Goal: Transaction & Acquisition: Book appointment/travel/reservation

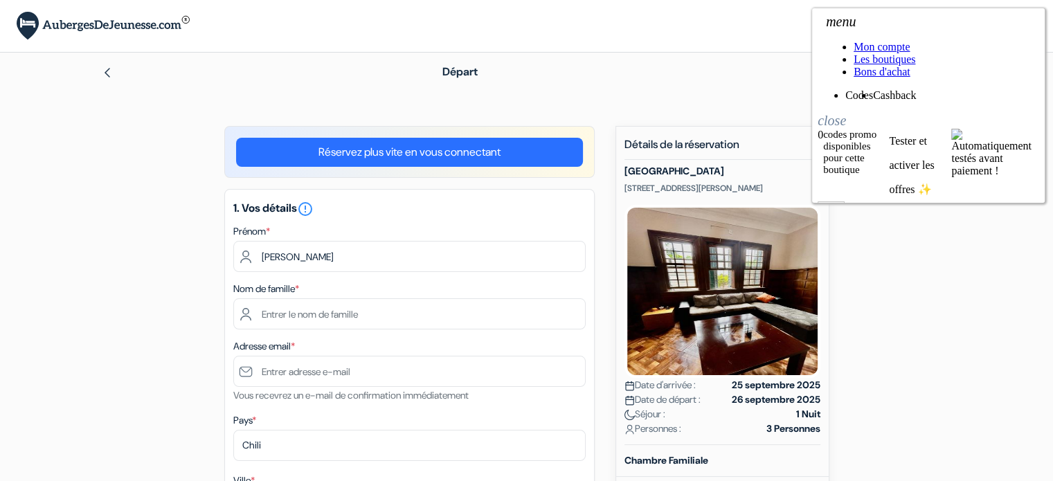
type input "[PERSON_NAME]"
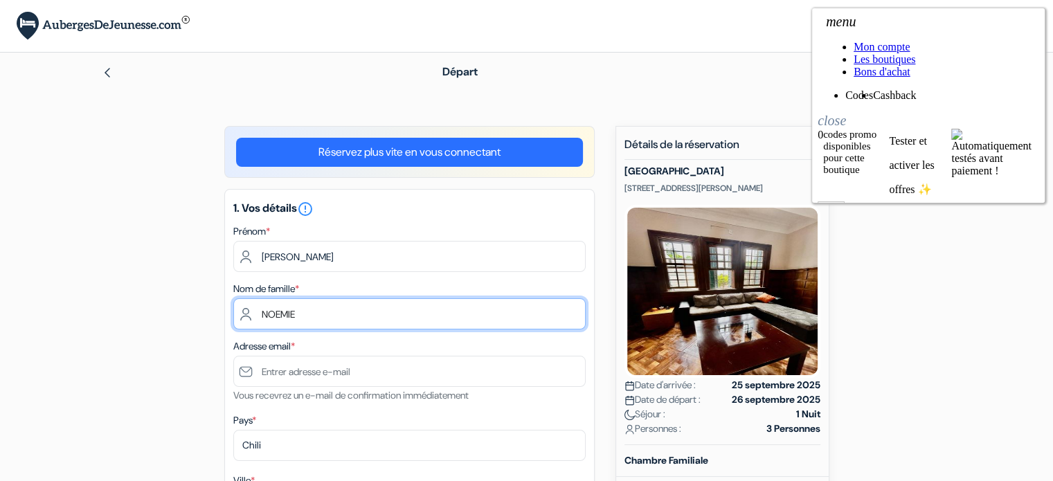
type input "NOEMIE"
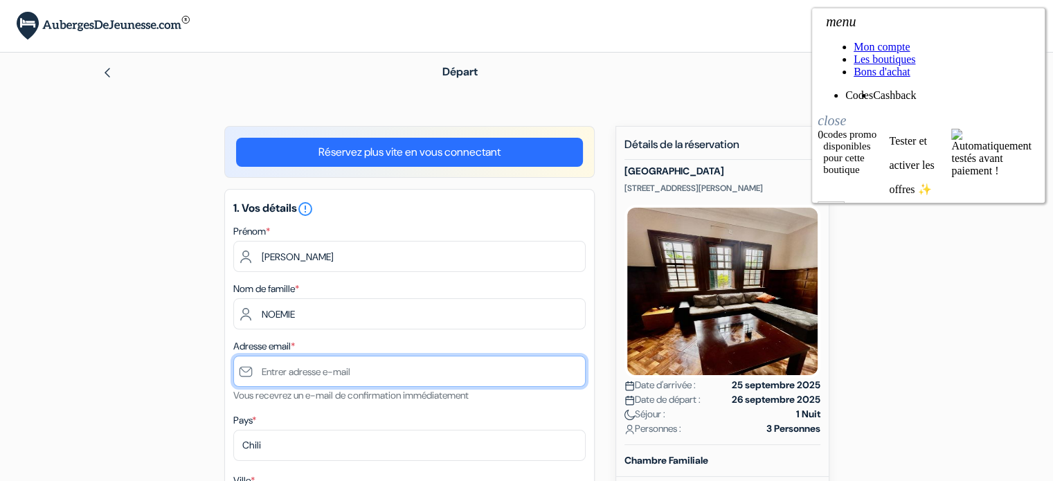
scroll to position [138, 0]
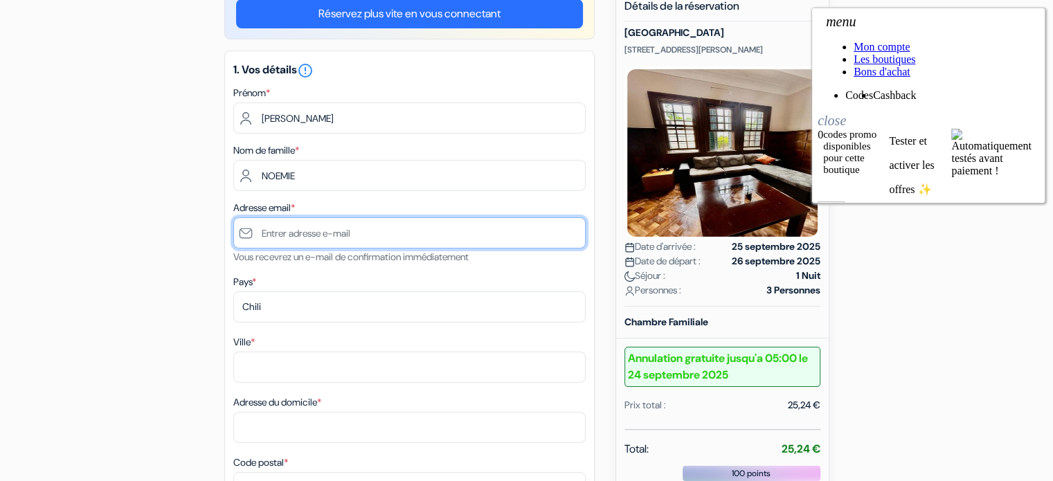
click at [329, 226] on input "text" at bounding box center [409, 232] width 352 height 31
type input "[EMAIL_ADDRESS][DOMAIN_NAME]"
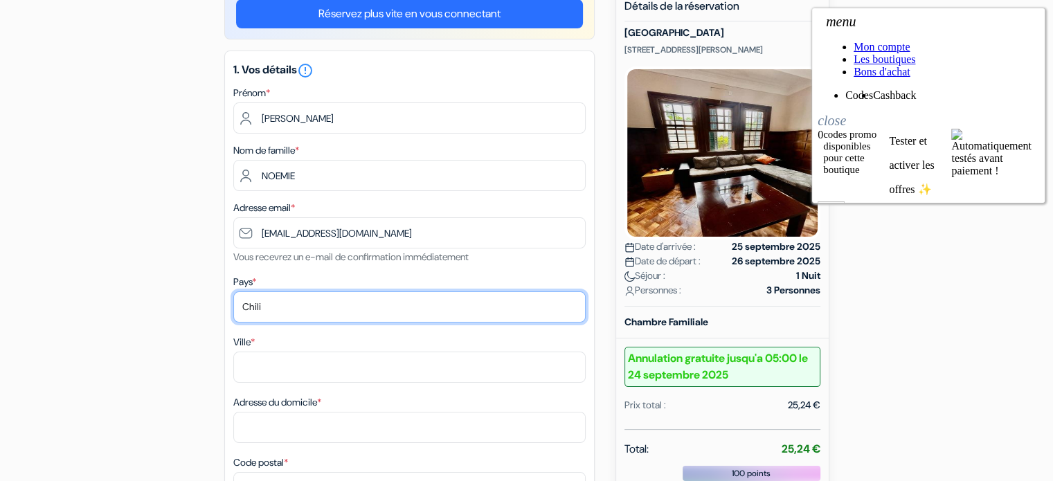
select select "fr"
type input "Anglet"
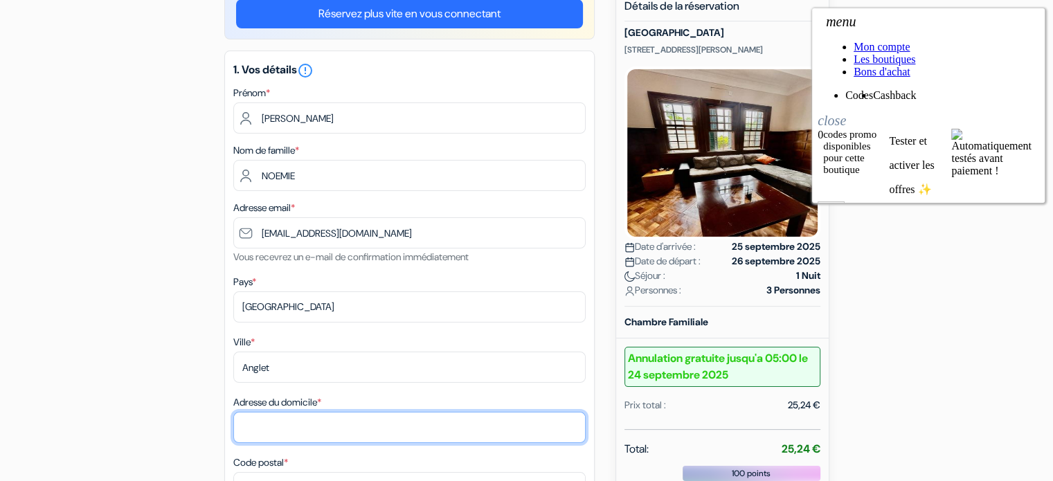
type input "[STREET_ADDRESS]"
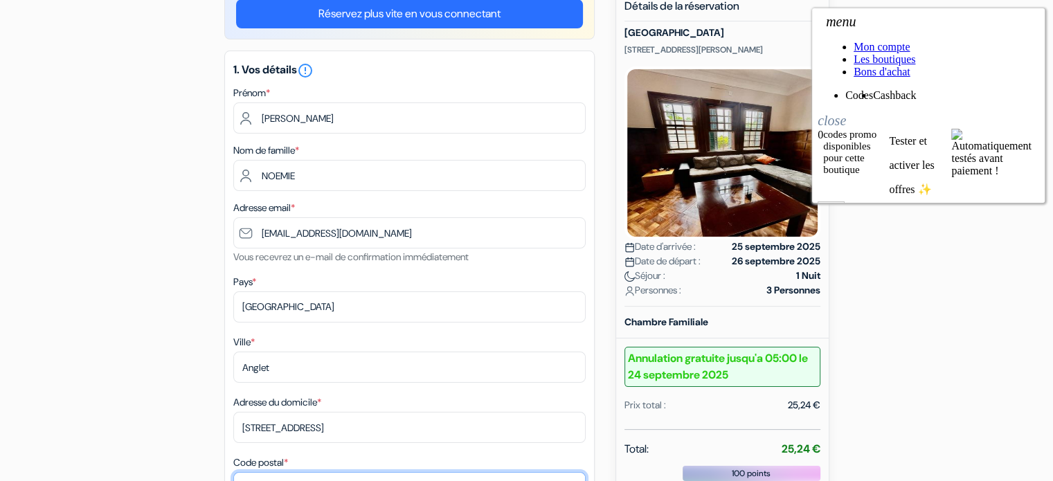
type input "64600"
type input "0767212374"
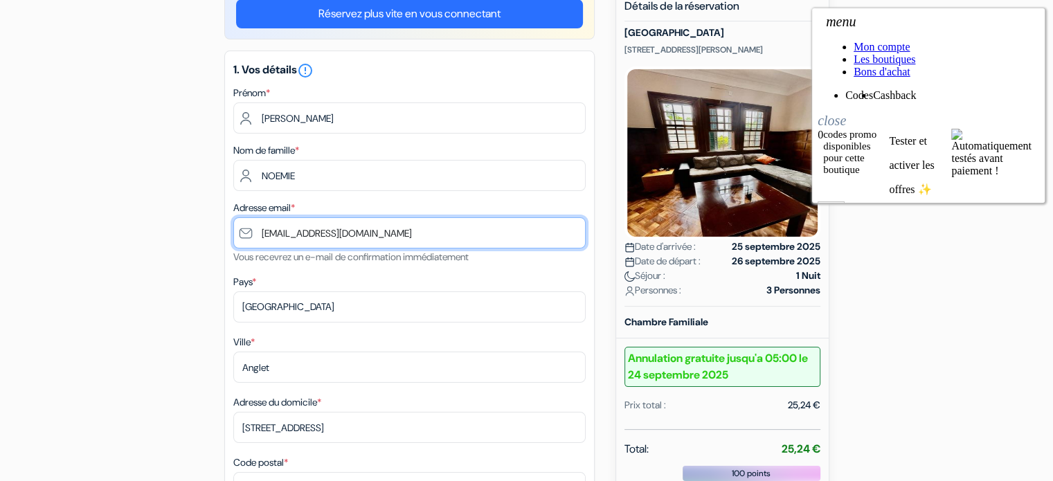
scroll to position [208, 0]
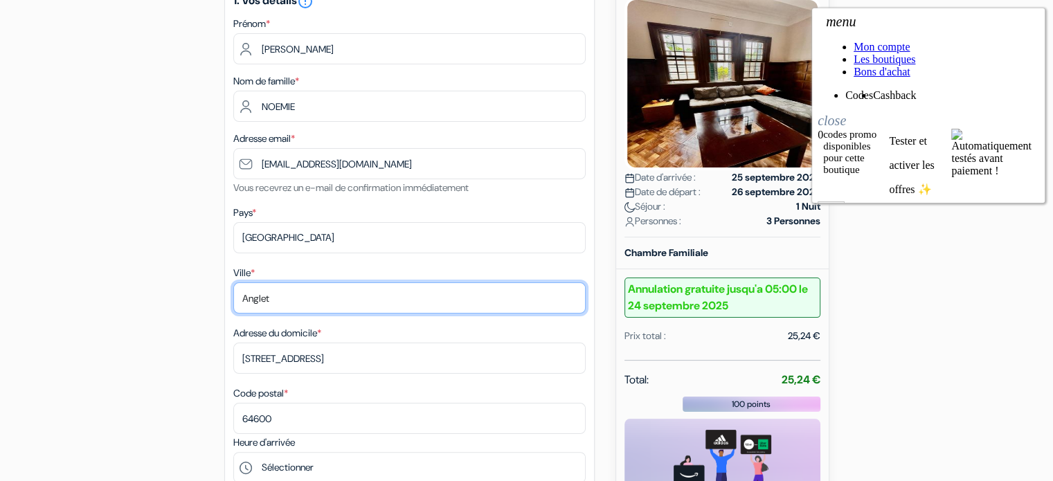
click at [287, 296] on input "Anglet" at bounding box center [409, 298] width 352 height 31
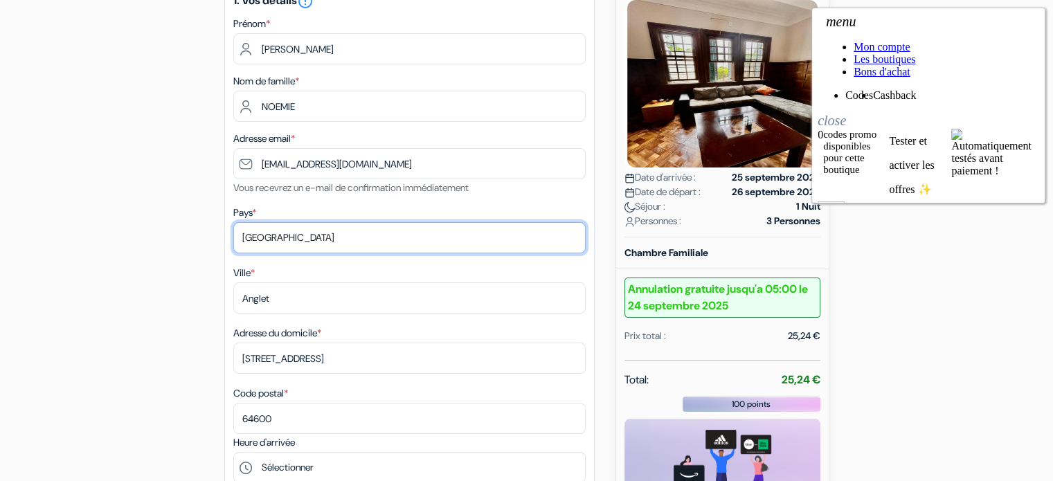
click at [271, 240] on select "Selectionner le pays Abkhazie [GEOGRAPHIC_DATA] [GEOGRAPHIC_DATA] [GEOGRAPHIC_D…" at bounding box center [409, 237] width 352 height 31
select select "cl"
click at [233, 223] on select "Selectionner le pays Abkhazie [GEOGRAPHIC_DATA] [GEOGRAPHIC_DATA] [GEOGRAPHIC_D…" at bounding box center [409, 237] width 352 height 31
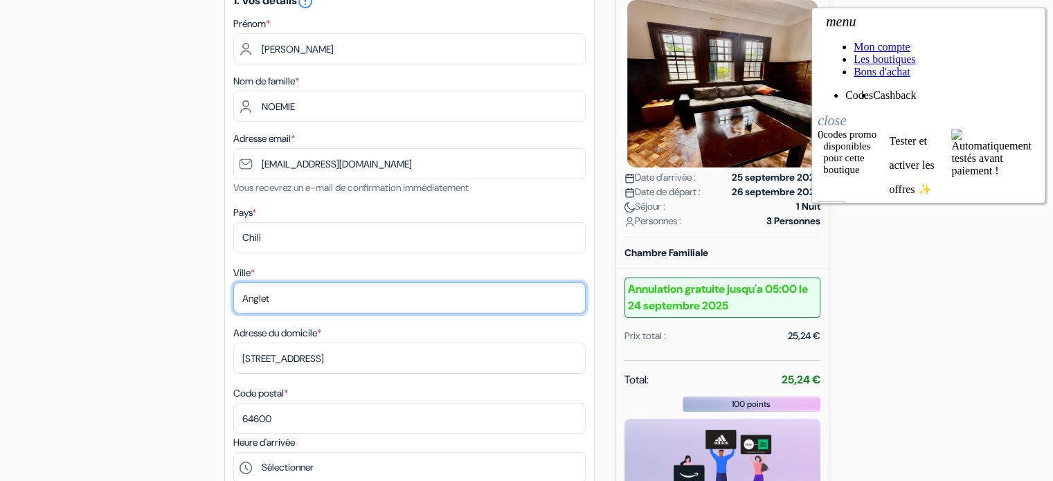
drag, startPoint x: 299, startPoint y: 294, endPoint x: 175, endPoint y: 305, distance: 124.4
type input "Viña del mar"
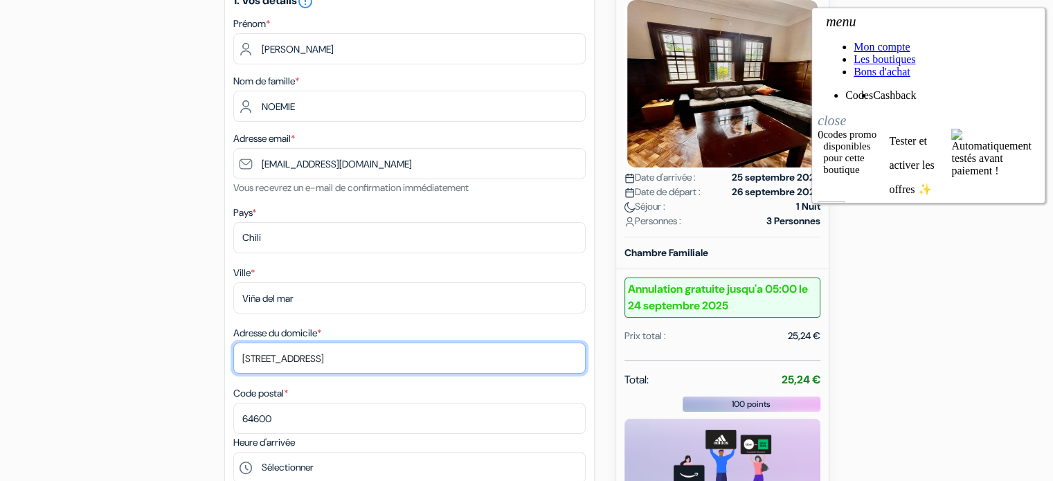
drag, startPoint x: 385, startPoint y: 356, endPoint x: 241, endPoint y: 369, distance: 144.6
click at [241, 369] on input "[STREET_ADDRESS]" at bounding box center [409, 358] width 352 height 31
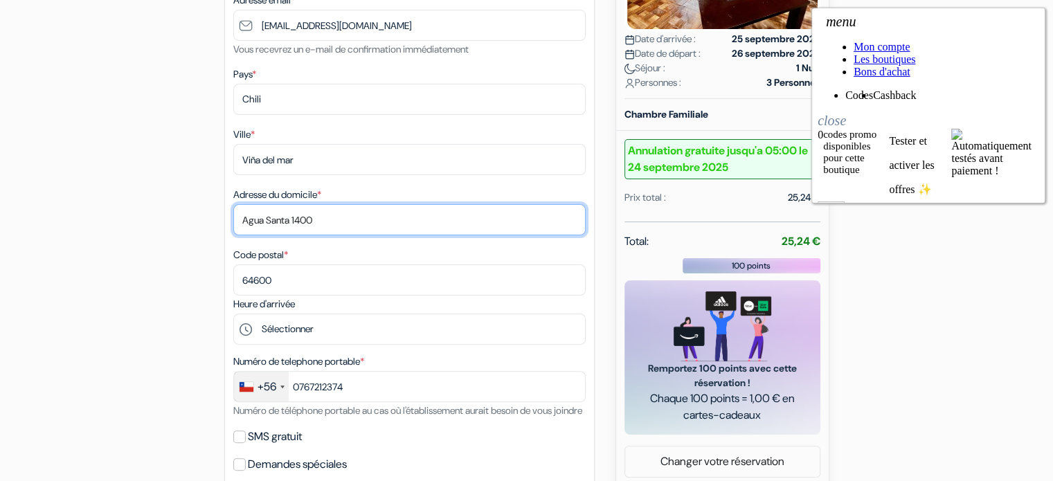
type input "Agua Santa 1400"
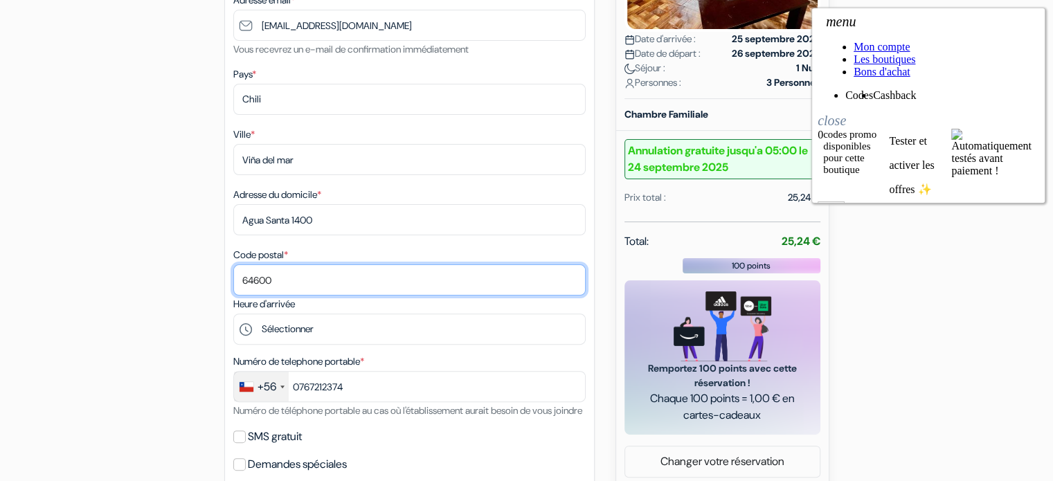
drag, startPoint x: 320, startPoint y: 272, endPoint x: 313, endPoint y: 271, distance: 7.1
click at [320, 272] on input "64600" at bounding box center [409, 280] width 352 height 31
drag, startPoint x: 282, startPoint y: 279, endPoint x: 205, endPoint y: 282, distance: 76.9
click at [205, 282] on div "add_box [GEOGRAPHIC_DATA] [STREET_ADDRESS][PERSON_NAME] Détails de l'établissem…" at bounding box center [527, 387] width 914 height 1215
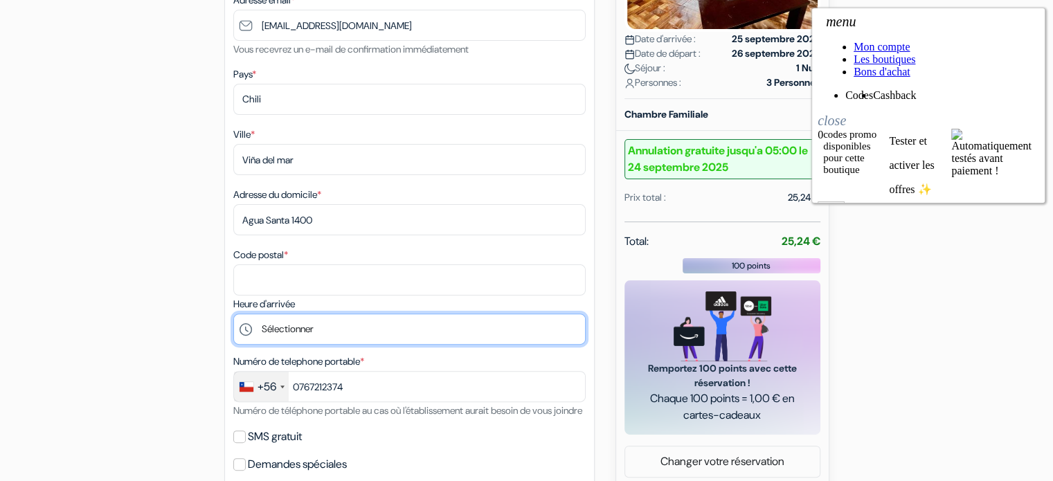
click at [312, 326] on select "Sélectionner 14:00 15:00 16:00 17:00 18:00 19:00 20:00 21:00 22:00 23:00" at bounding box center [409, 329] width 352 height 31
select select "19"
click at [233, 315] on select "Sélectionner 14:00 15:00 16:00 17:00 18:00 19:00 20:00 21:00 22:00 23:00" at bounding box center [409, 329] width 352 height 31
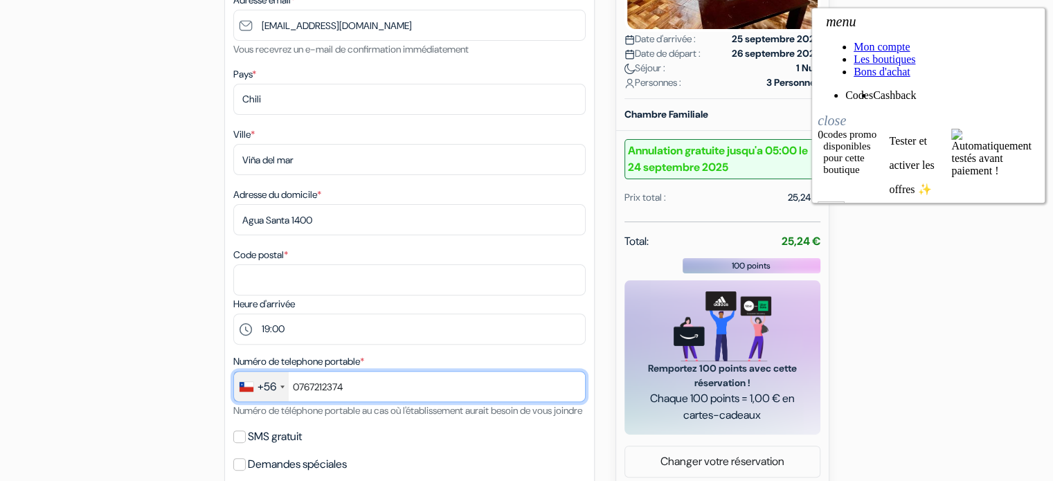
drag, startPoint x: 382, startPoint y: 386, endPoint x: 224, endPoint y: 391, distance: 157.3
click at [224, 391] on div "1. Vos détails error_outline Prénom * [PERSON_NAME] Nom de famille * [PERSON_NA…" at bounding box center [409, 169] width 370 height 652
type input "940129005"
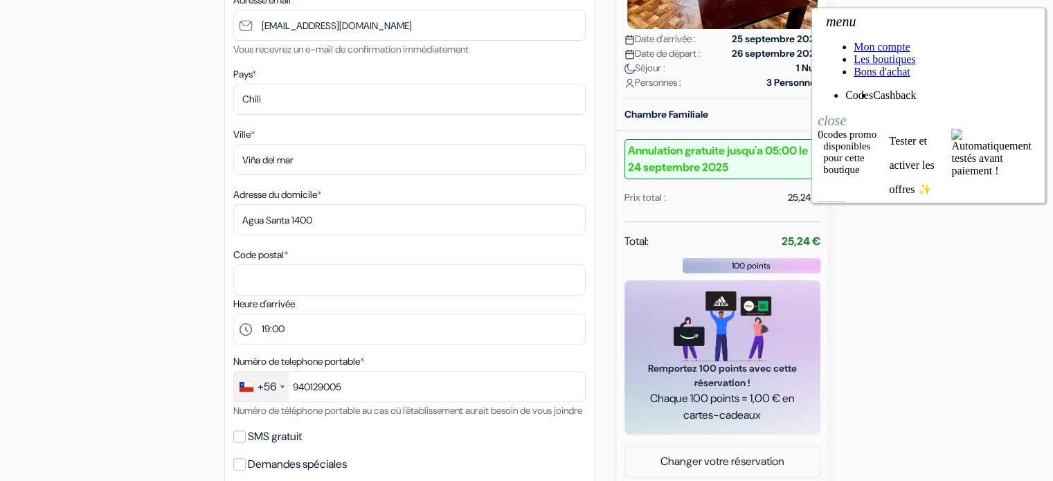
click at [219, 391] on div "add_box [GEOGRAPHIC_DATA] [STREET_ADDRESS][PERSON_NAME] Détails de l'établissem…" at bounding box center [527, 387] width 914 height 1215
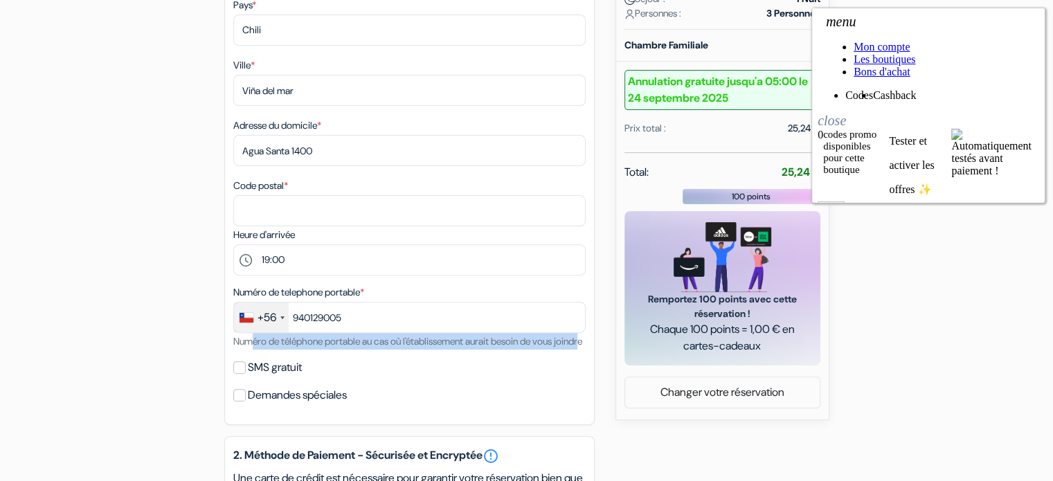
drag, startPoint x: 254, startPoint y: 340, endPoint x: 260, endPoint y: 359, distance: 19.7
click at [260, 348] on small "Numéro de téléphone portable au cas où l'établissement aurait besoin de vous jo…" at bounding box center [407, 341] width 349 height 12
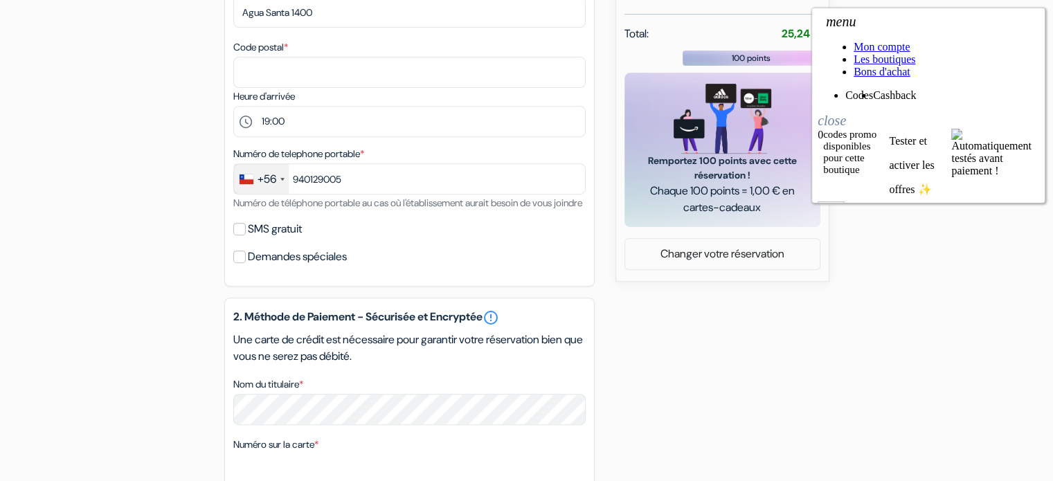
scroll to position [485, 0]
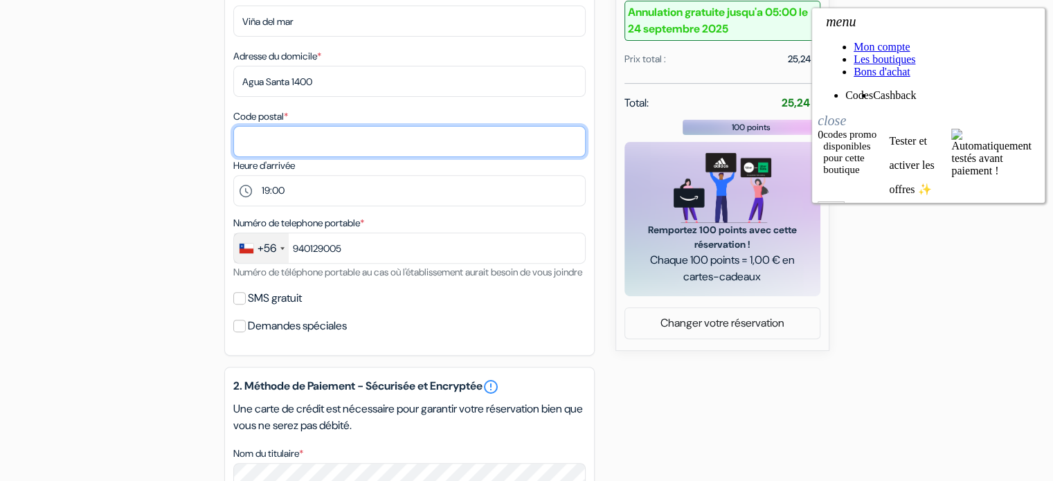
click at [279, 145] on input "Code postal *" at bounding box center [409, 141] width 352 height 31
paste input "2520000"
type input "2520000"
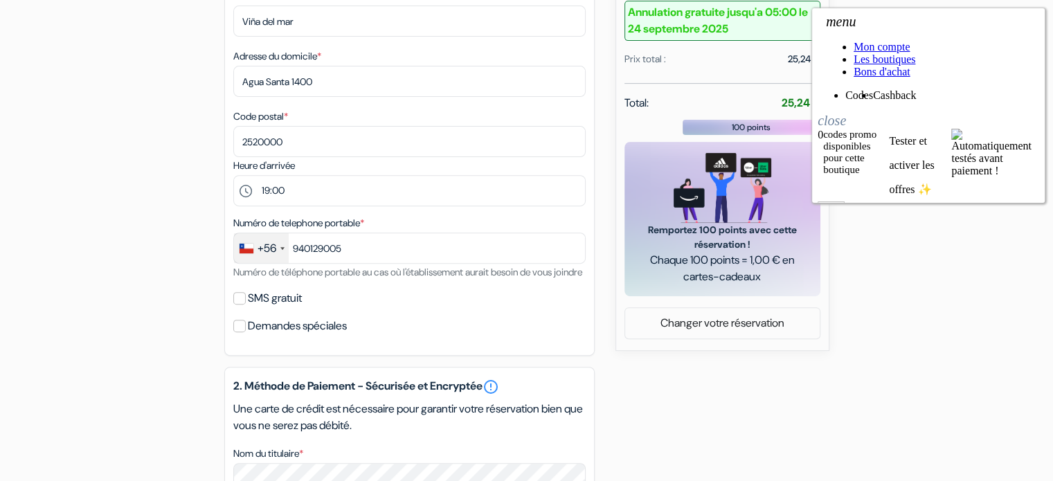
click at [152, 211] on div "add_box [GEOGRAPHIC_DATA] [STREET_ADDRESS][PERSON_NAME] Détails de l'établissem…" at bounding box center [527, 248] width 914 height 1215
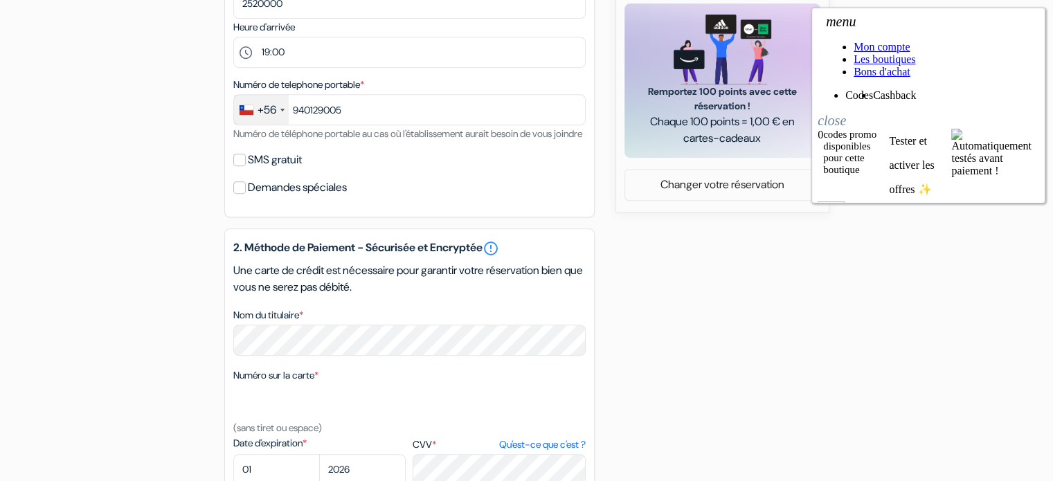
scroll to position [692, 0]
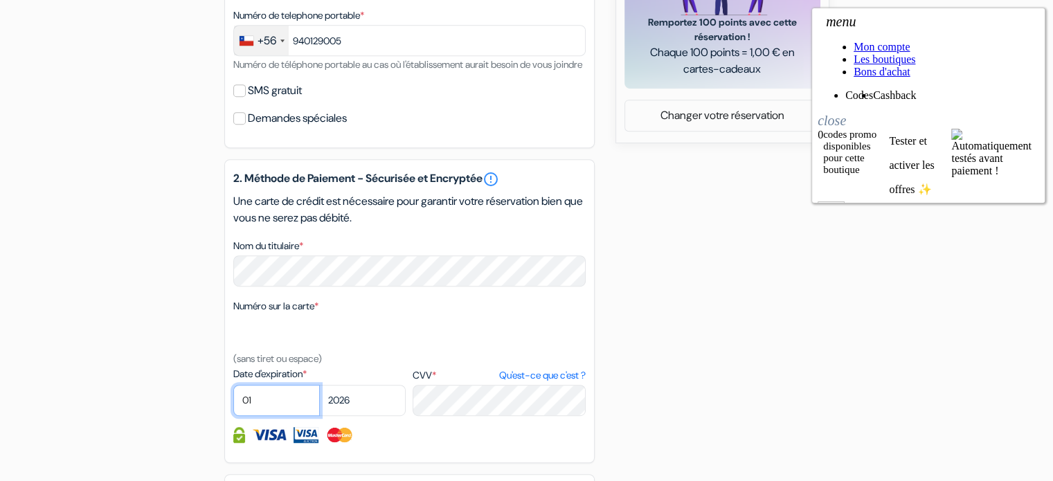
select select "03"
select select "2030"
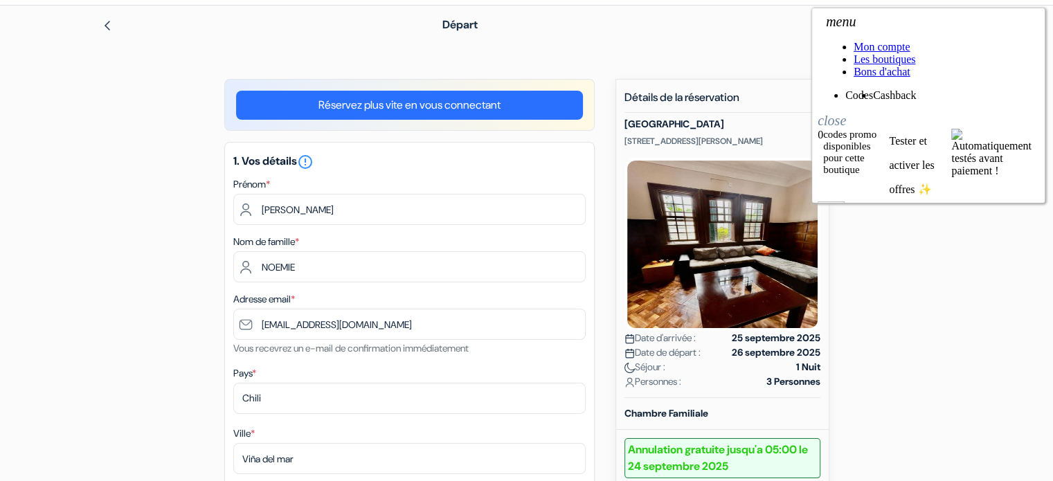
scroll to position [116, 0]
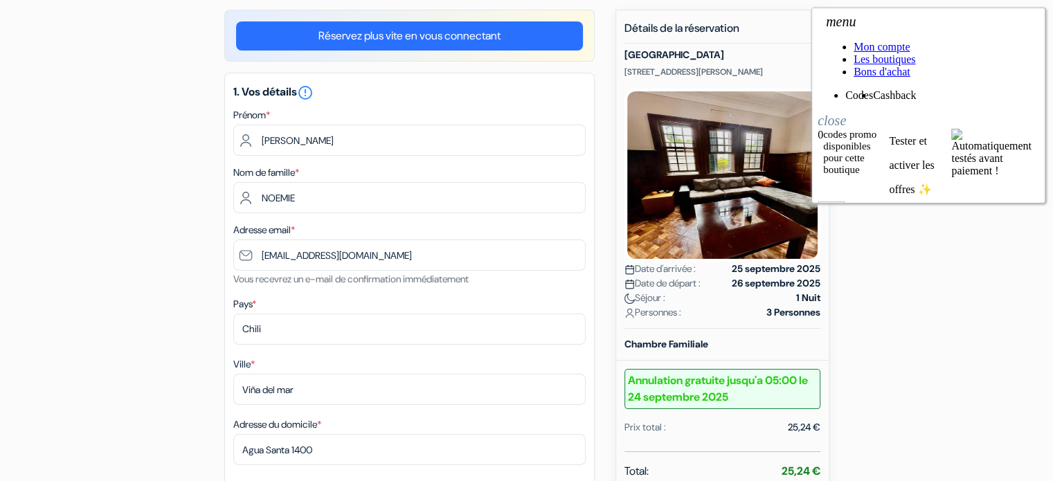
click at [1039, 113] on div "close" at bounding box center [929, 121] width 222 height 16
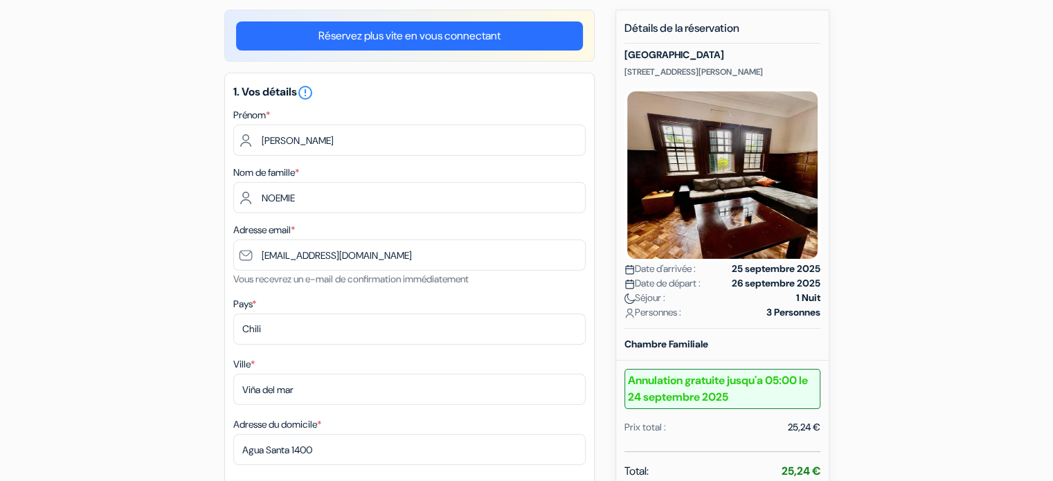
click at [747, 352] on div "Chambre Familiale" at bounding box center [722, 344] width 213 height 15
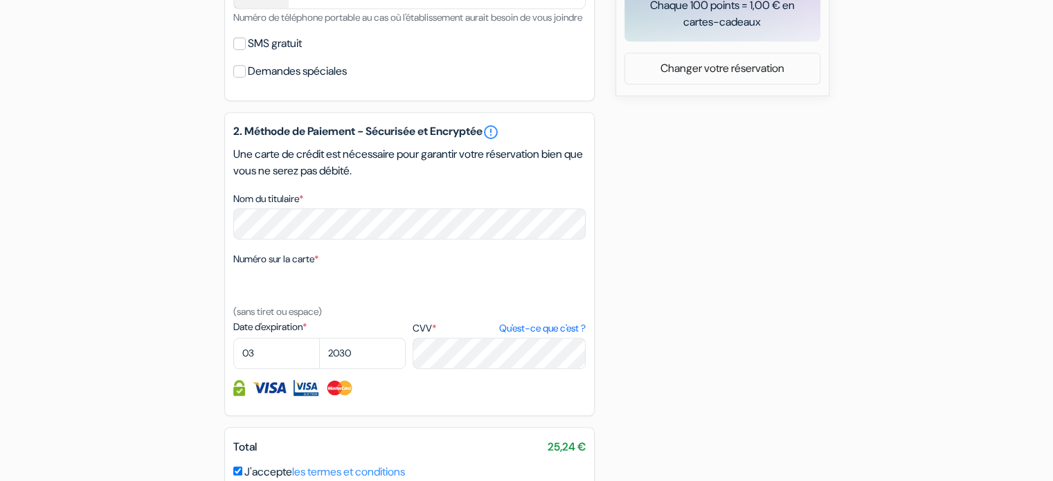
scroll to position [878, 0]
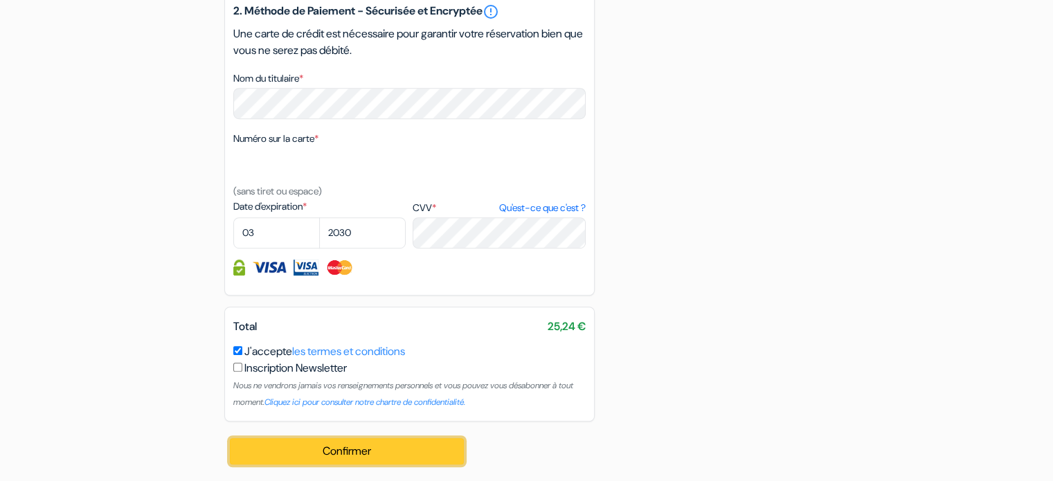
click at [361, 454] on button "Confirmer Loading..." at bounding box center [347, 451] width 235 height 26
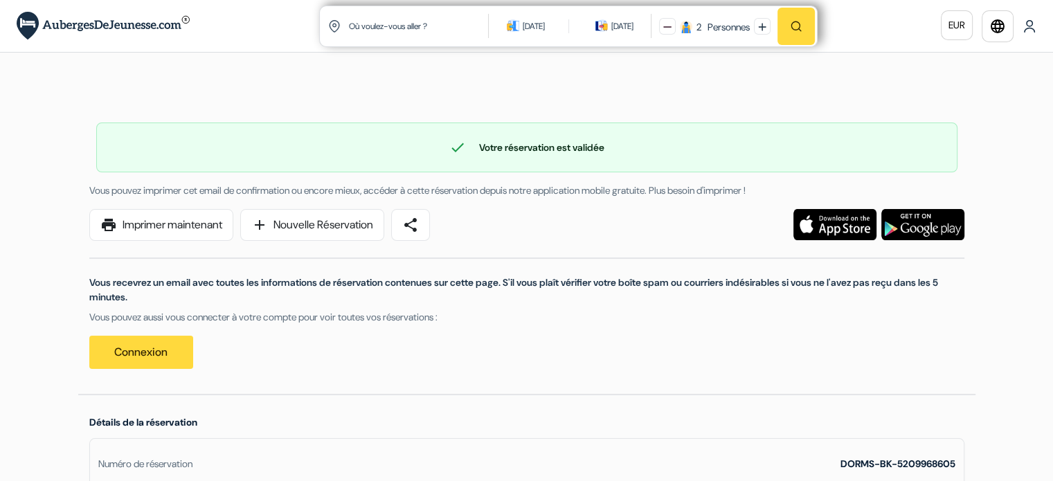
drag, startPoint x: 138, startPoint y: 278, endPoint x: 143, endPoint y: 292, distance: 14.7
click at [143, 292] on p "Vous recevrez un email avec toutes les informations de réservation contenues su…" at bounding box center [526, 290] width 875 height 29
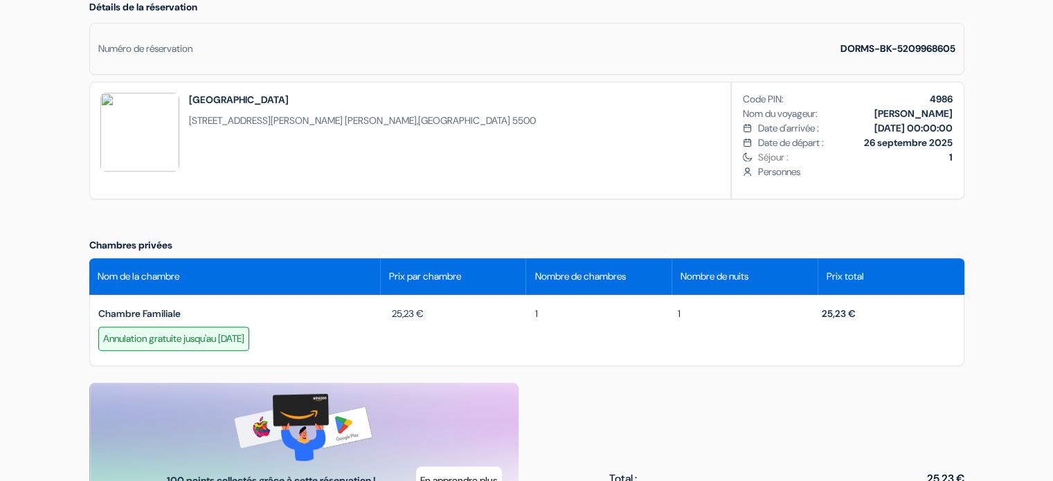
scroll to position [485, 0]
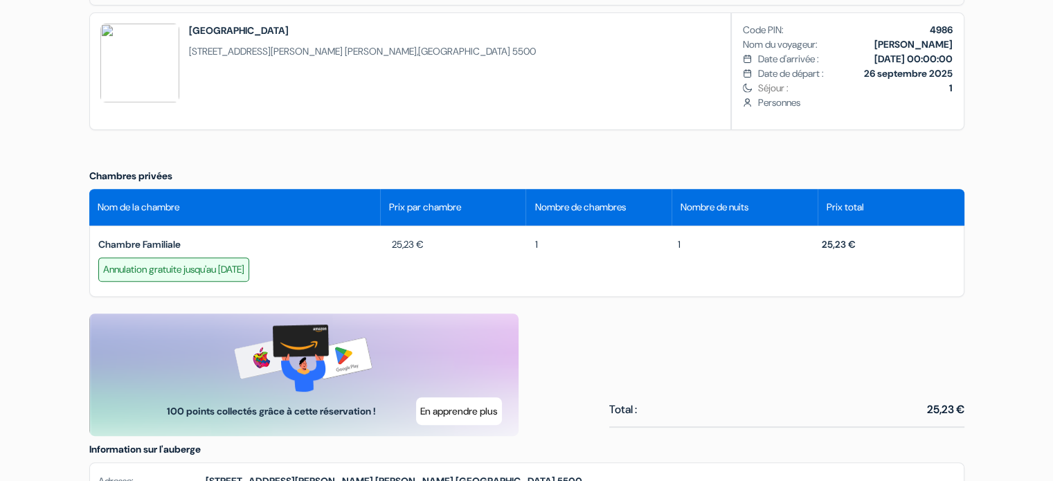
drag, startPoint x: 492, startPoint y: 241, endPoint x: 931, endPoint y: 240, distance: 439.0
click at [931, 240] on div "Chambre Familiale 25,23 € 1 1 25,23 €" at bounding box center [526, 245] width 857 height 15
click at [931, 240] on div "25,23 €" at bounding box center [883, 245] width 143 height 15
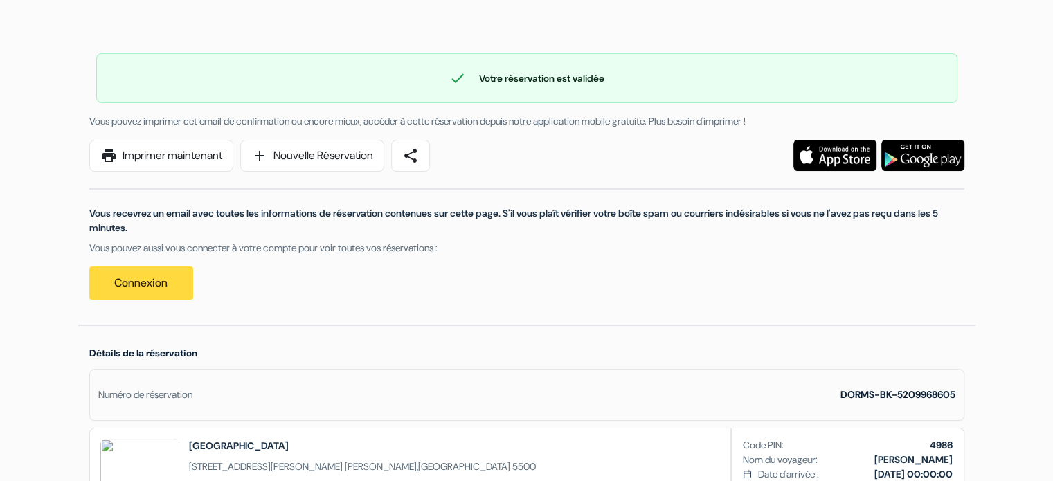
scroll to position [0, 0]
